Goal: Book appointment/travel/reservation

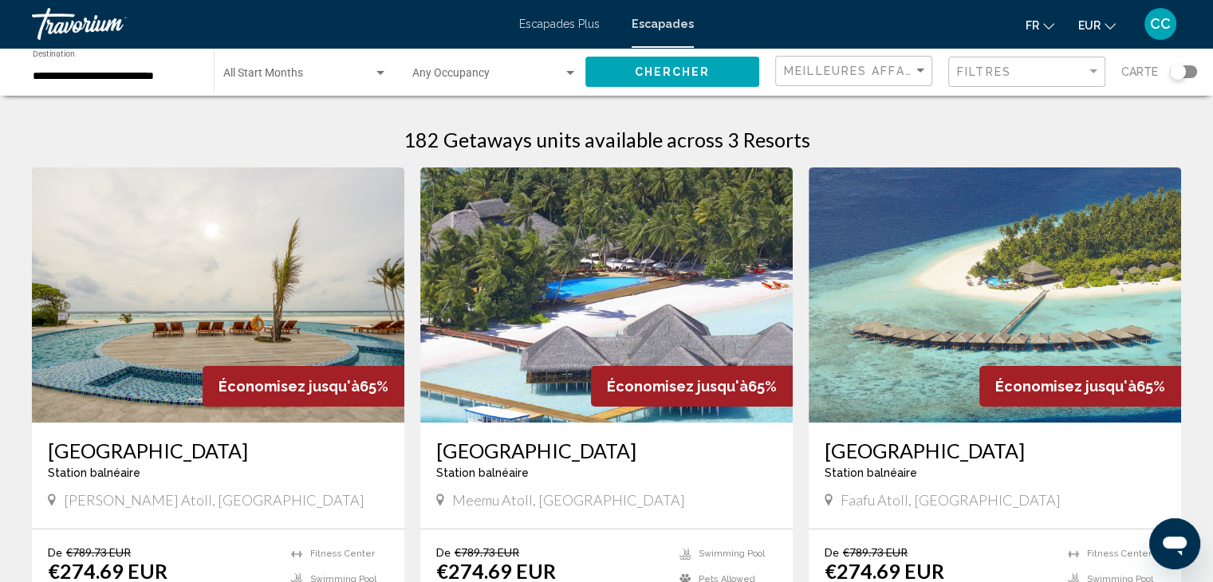
click at [99, 76] on input "**********" at bounding box center [115, 76] width 165 height 13
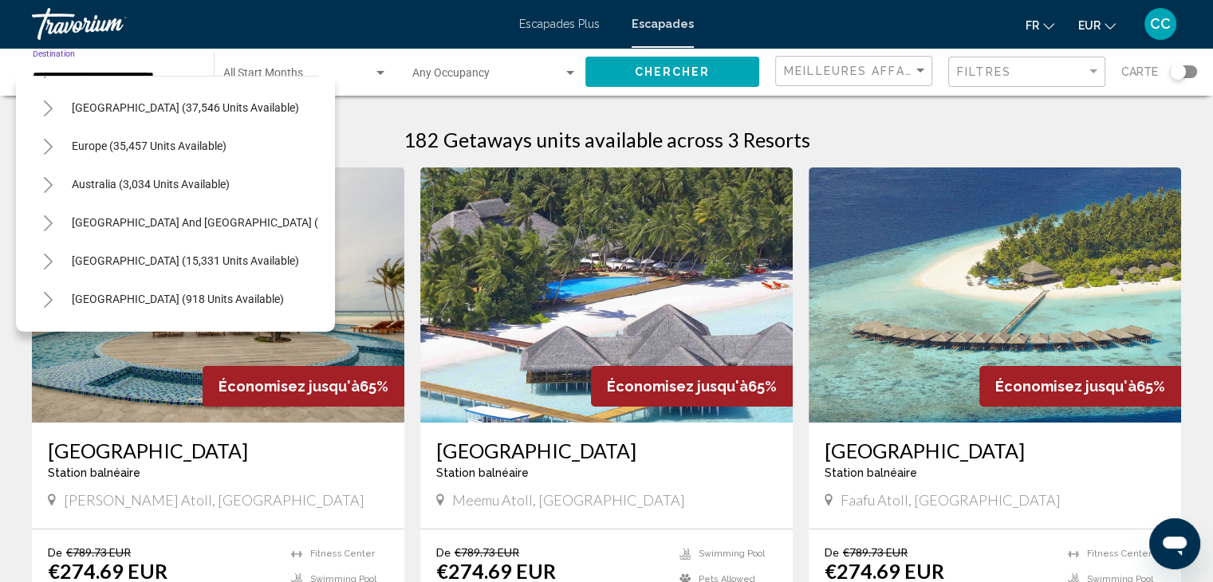
scroll to position [159, 0]
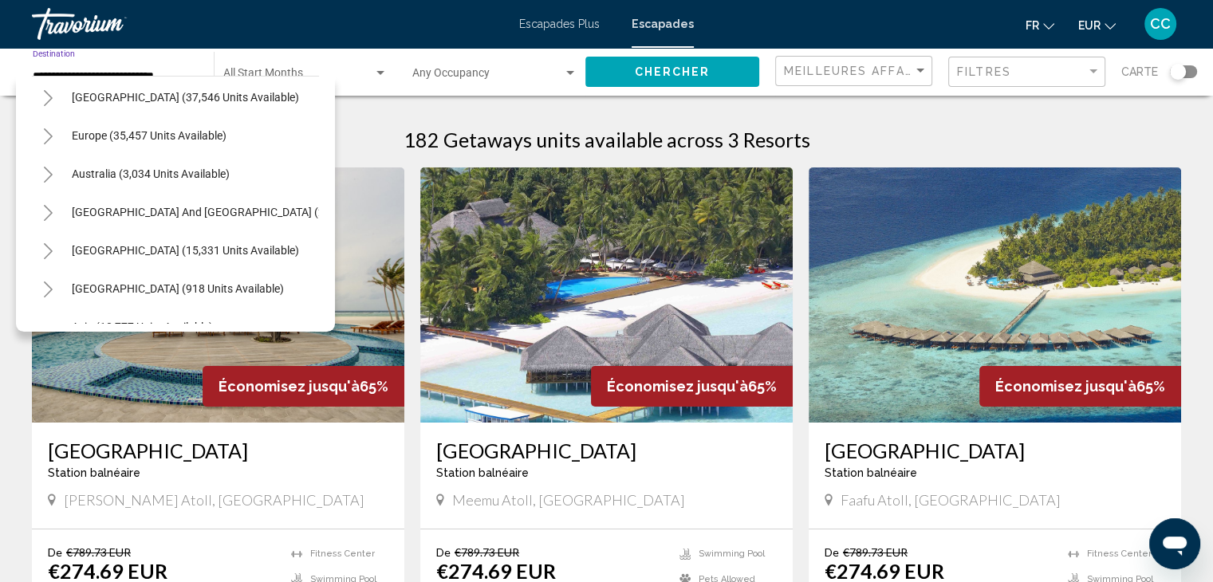
click at [42, 136] on icon "Toggle Europe (35,457 units available)" at bounding box center [48, 136] width 12 height 16
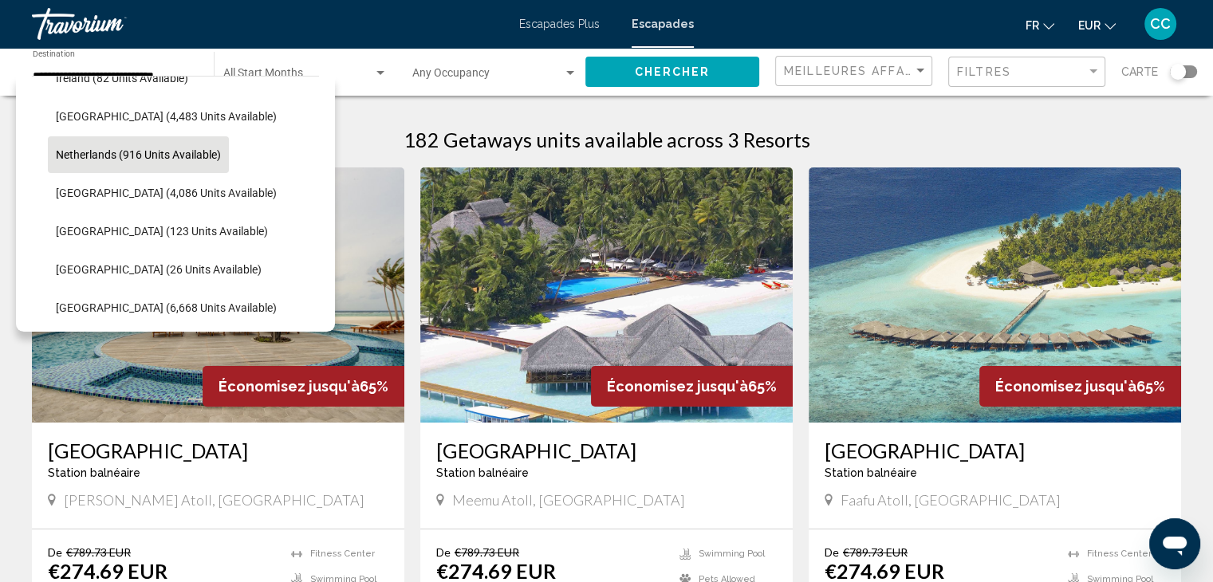
scroll to position [718, 0]
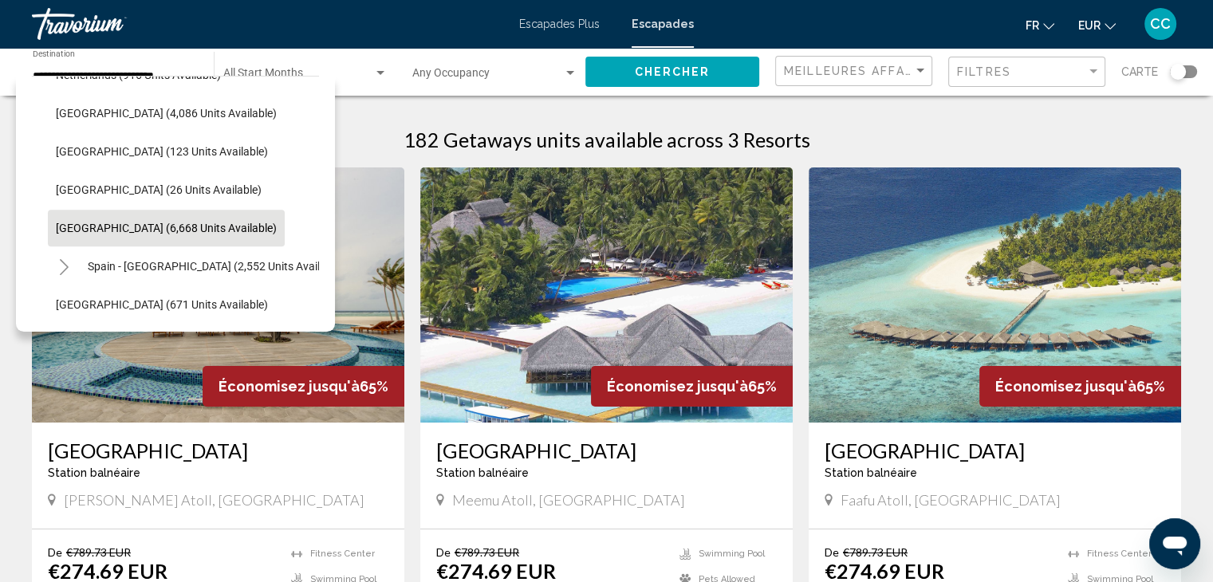
click at [139, 218] on button "[GEOGRAPHIC_DATA] (6,668 units available)" at bounding box center [166, 228] width 237 height 37
type input "**********"
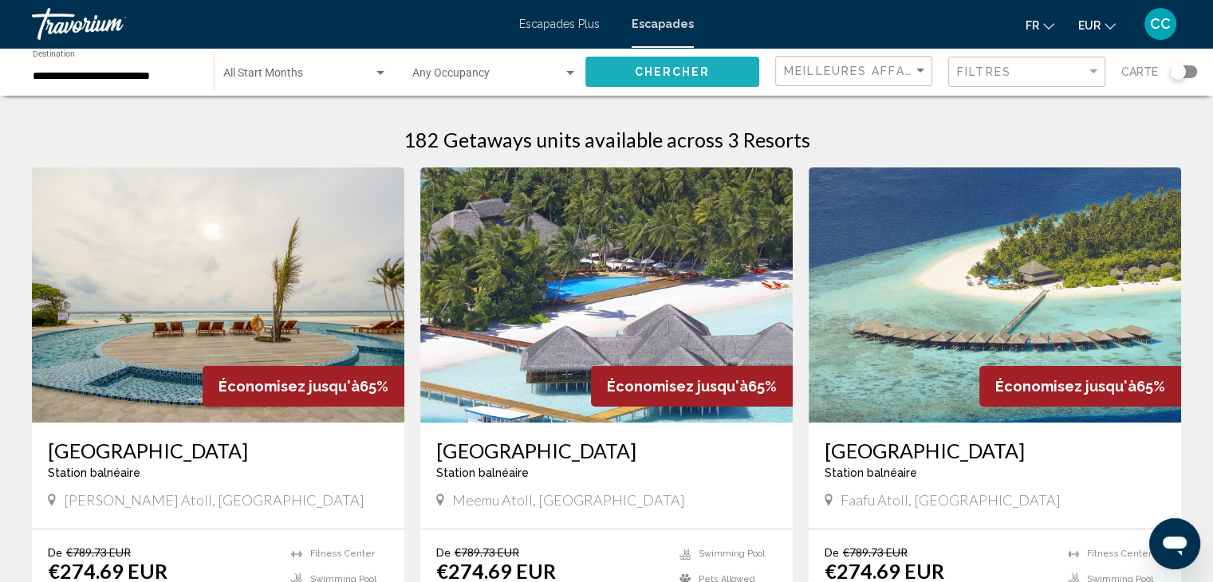
click at [670, 80] on button "Chercher" at bounding box center [672, 72] width 174 height 30
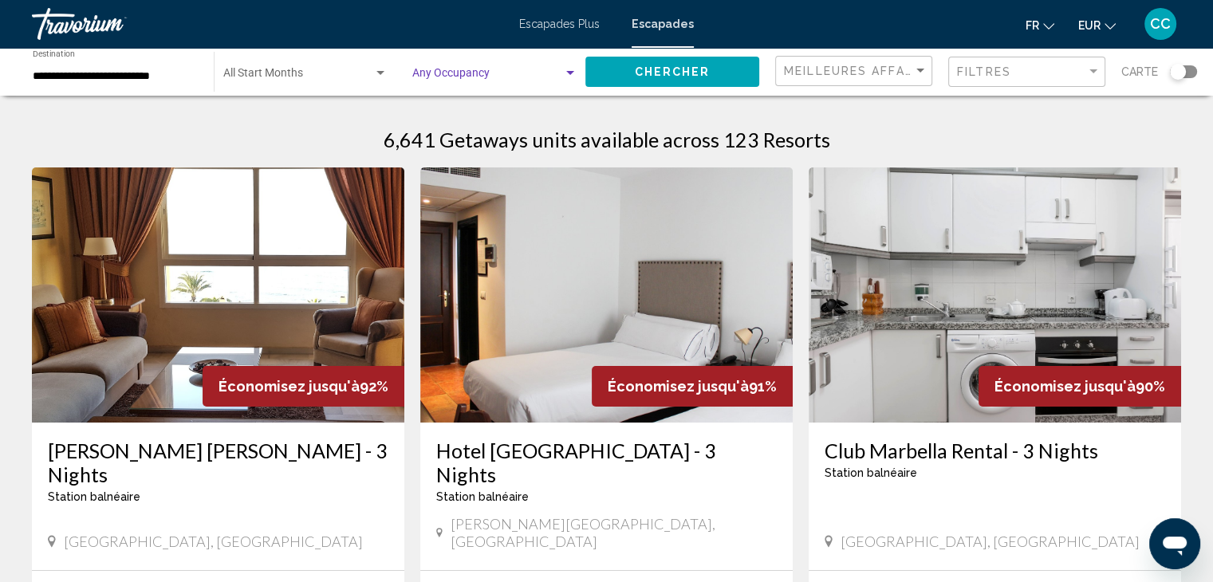
click at [550, 77] on span "Search widget" at bounding box center [487, 76] width 151 height 13
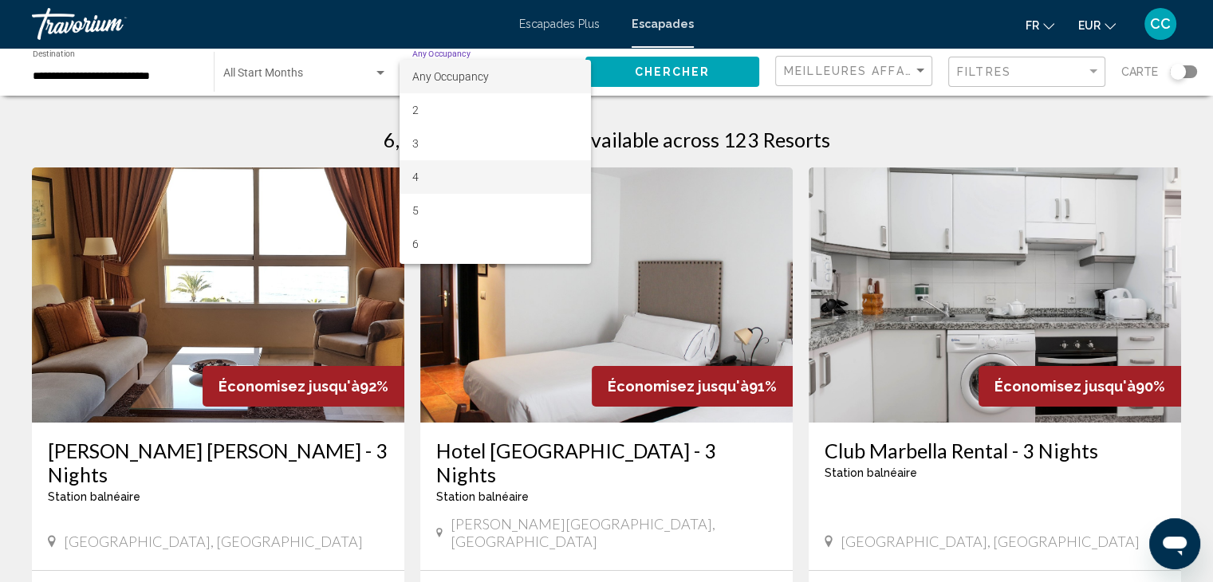
click at [482, 168] on span "4" at bounding box center [494, 176] width 165 height 33
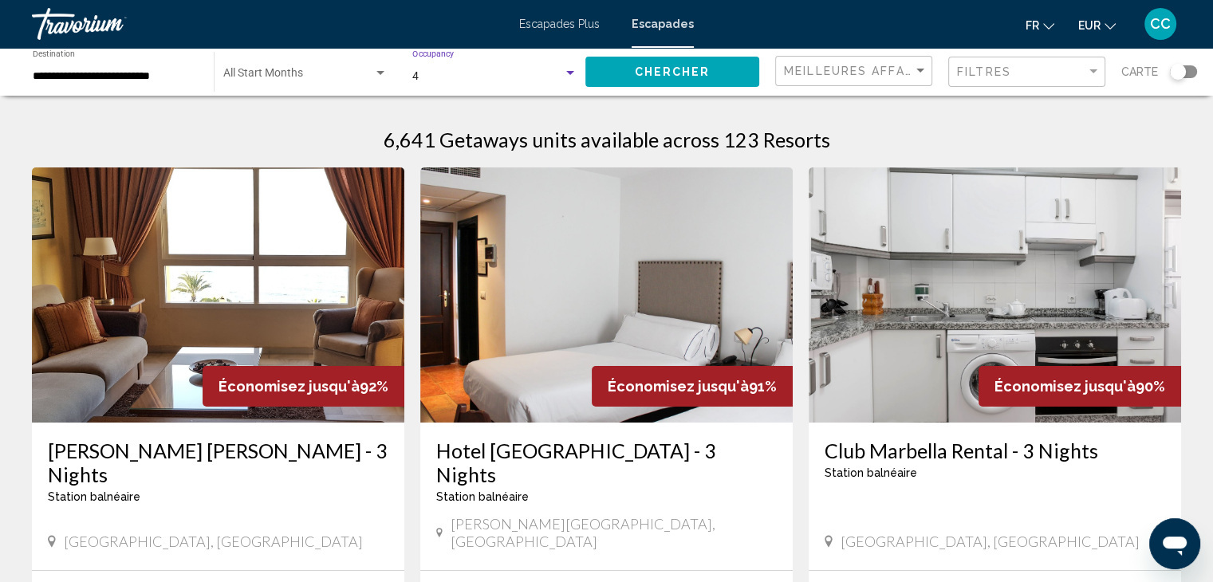
click at [674, 66] on span "Chercher" at bounding box center [673, 72] width 76 height 13
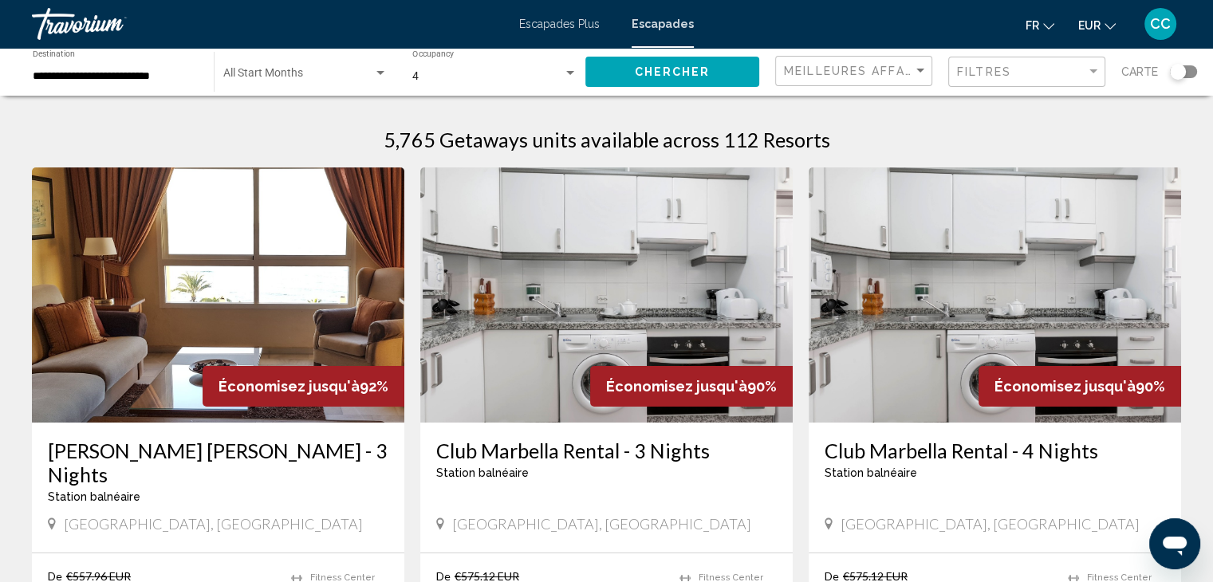
scroll to position [80, 0]
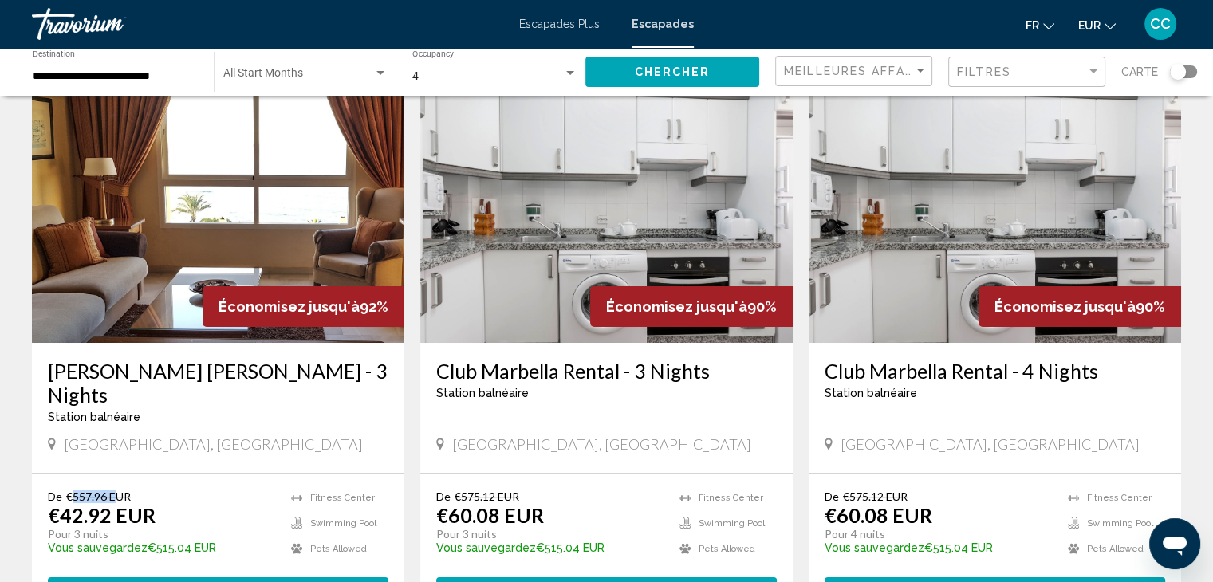
drag, startPoint x: 70, startPoint y: 473, endPoint x: 112, endPoint y: 473, distance: 42.3
click at [112, 490] on span "€557.96 EUR" at bounding box center [98, 497] width 65 height 14
click at [211, 474] on div "De €557.96 EUR €42.92 EUR Pour 3 nuits Vous sauvegardez €515.04 EUR temp 4.4 [G…" at bounding box center [218, 548] width 372 height 149
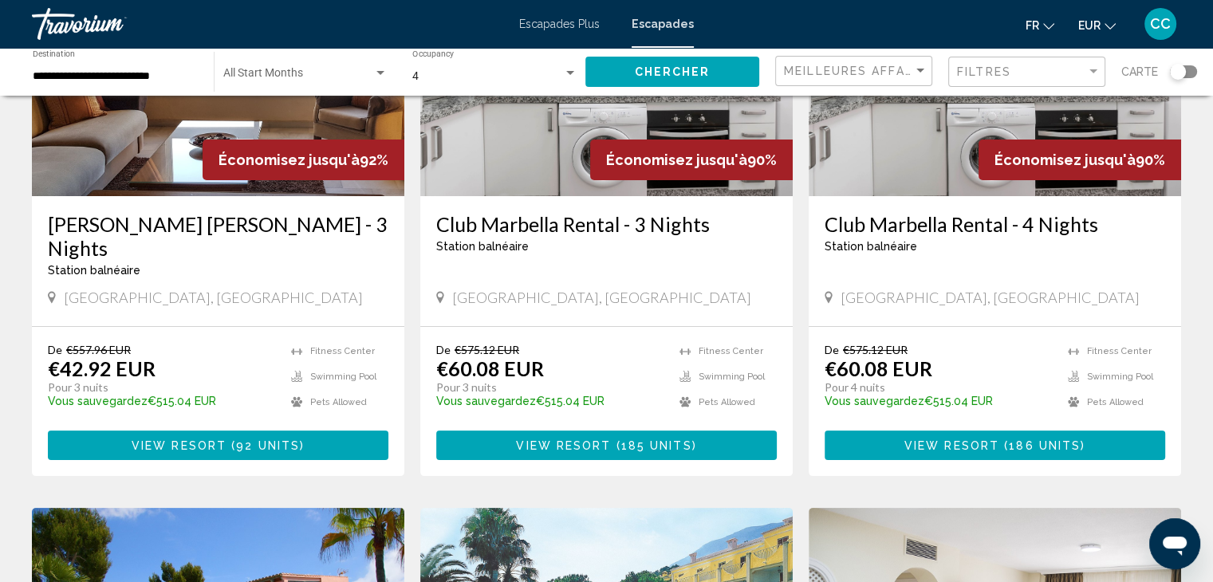
scroll to position [239, 0]
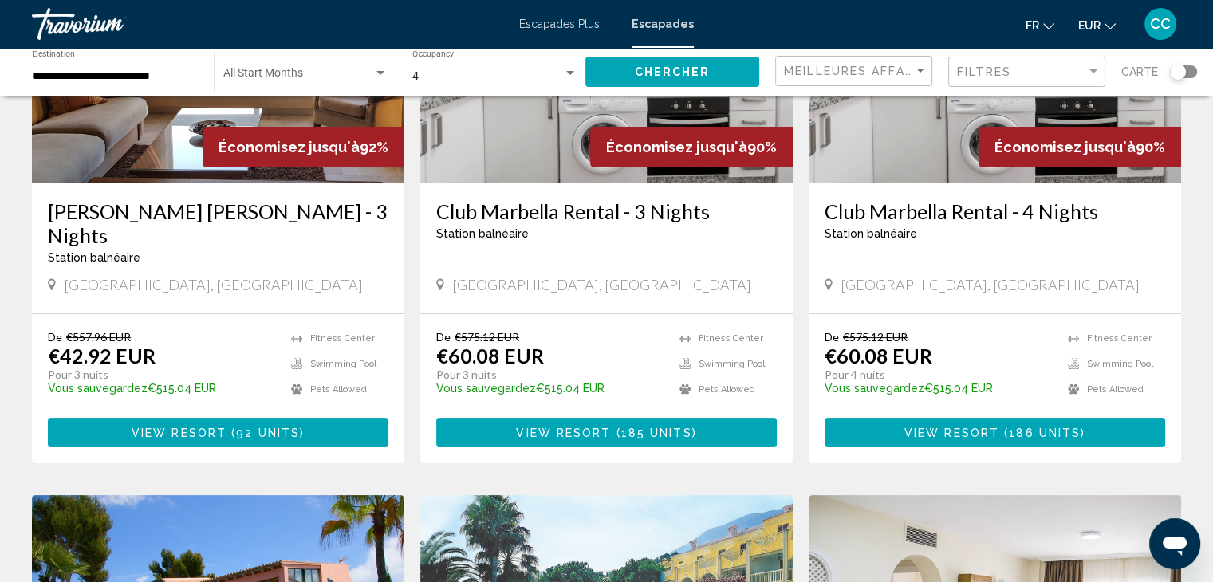
click at [265, 427] on span "92 units" at bounding box center [268, 433] width 64 height 13
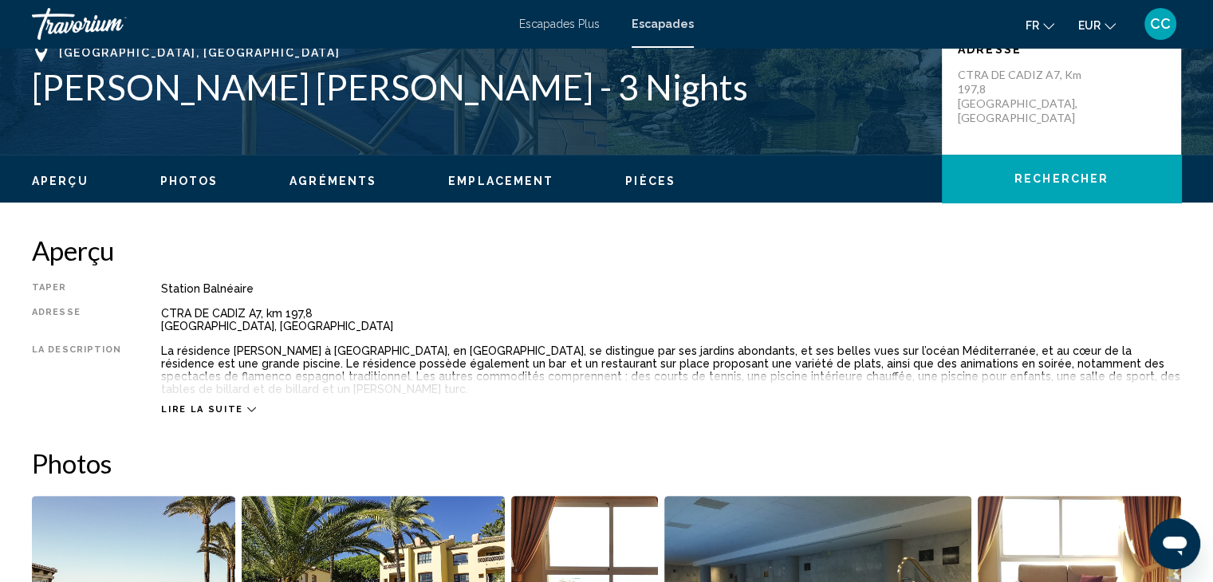
scroll to position [319, 0]
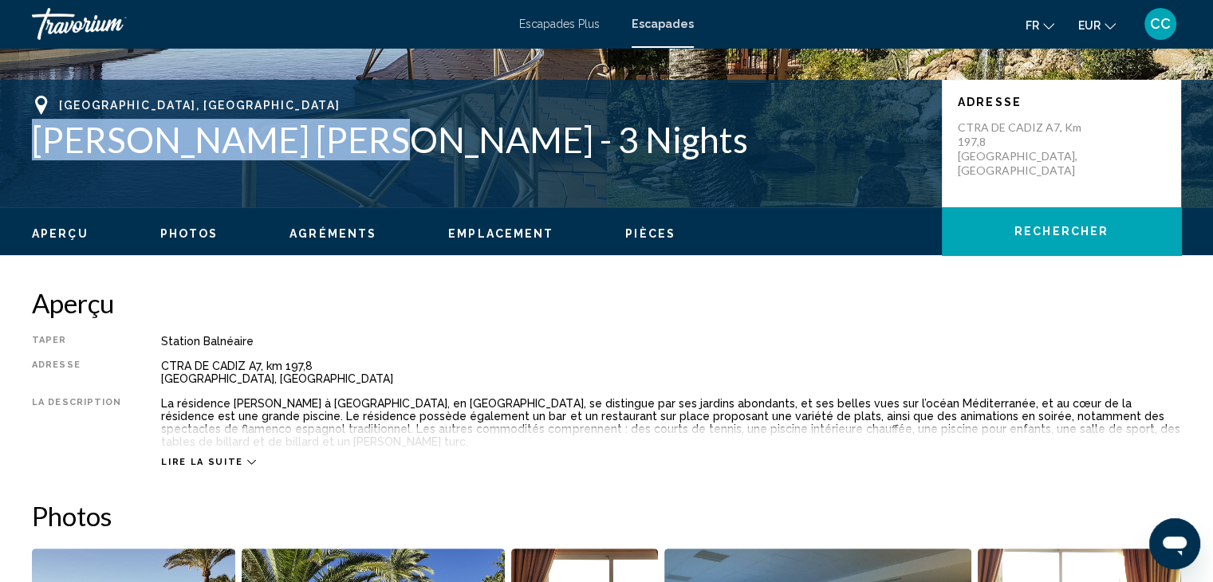
drag, startPoint x: 39, startPoint y: 141, endPoint x: 366, endPoint y: 140, distance: 327.0
click at [366, 140] on h1 "[PERSON_NAME] [PERSON_NAME] - 3 Nights" at bounding box center [479, 139] width 894 height 41
copy h1 "[PERSON_NAME] [PERSON_NAME]"
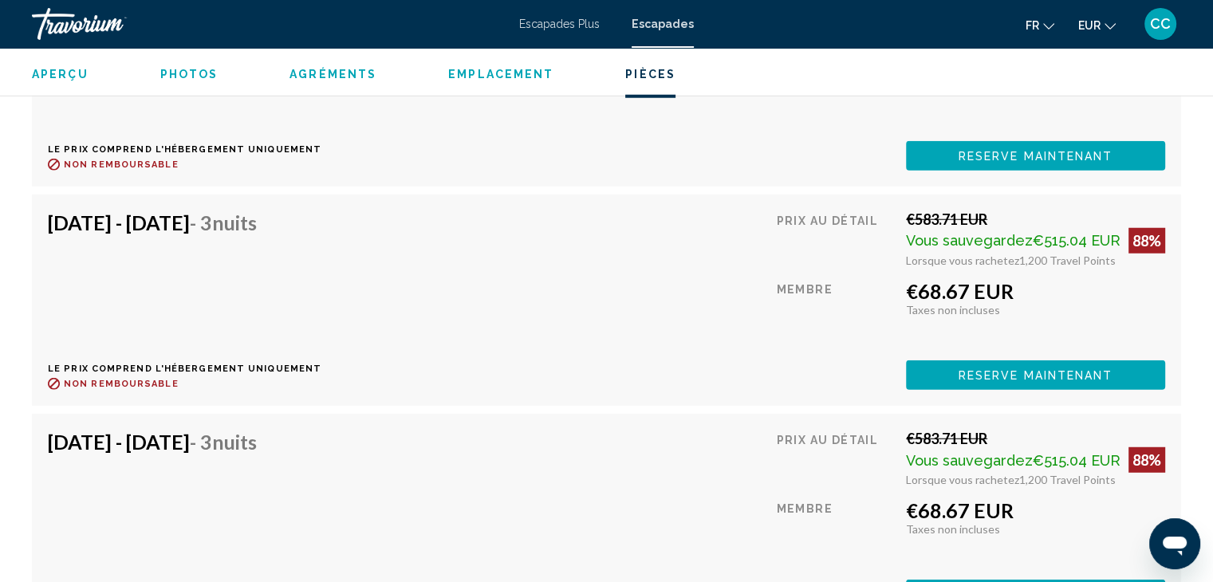
scroll to position [4306, 0]
